Goal: Task Accomplishment & Management: Manage account settings

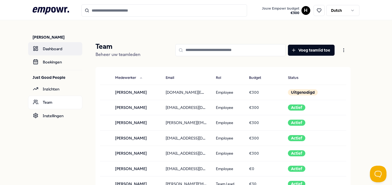
click at [50, 48] on link "Dashboard" at bounding box center [55, 48] width 54 height 13
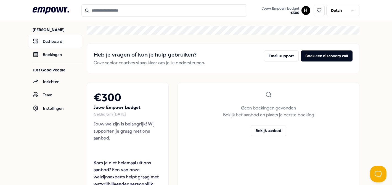
scroll to position [8, 0]
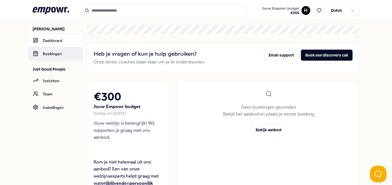
click at [45, 54] on link "Boekingen" at bounding box center [55, 53] width 54 height 13
